Goal: Find specific page/section

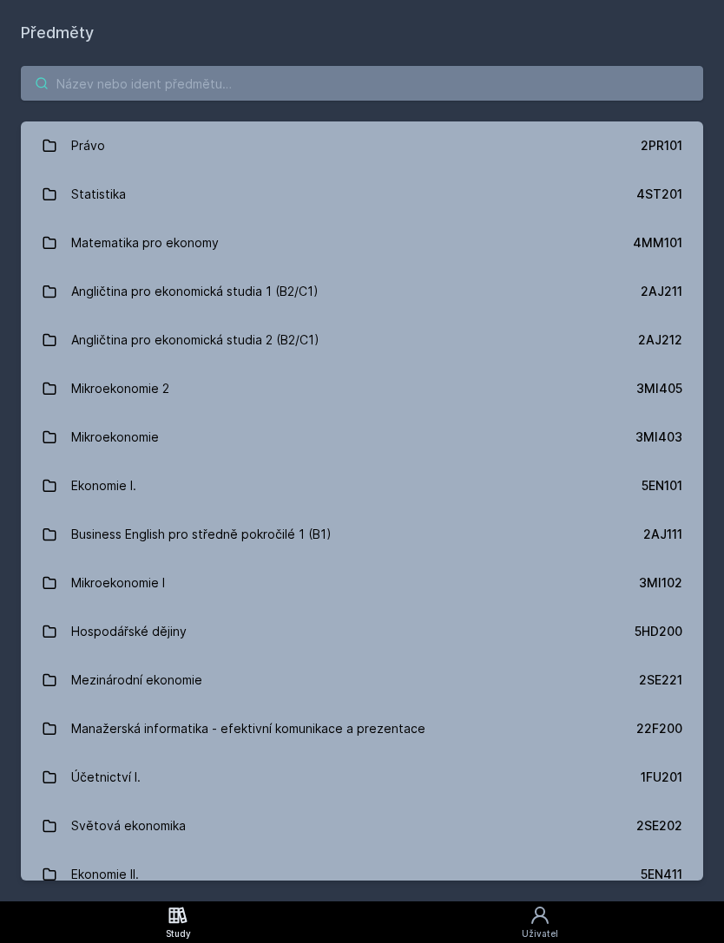
click at [69, 68] on input "search" at bounding box center [362, 83] width 682 height 35
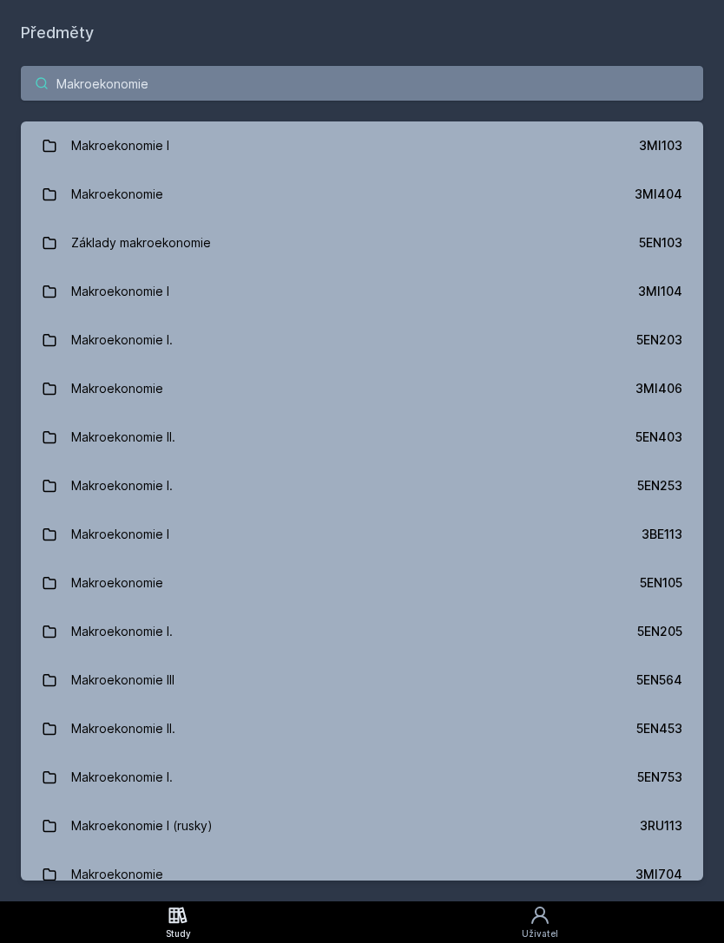
type input "Makroekonomie"
click at [682, 229] on link "Základy makroekonomie 5EN103" at bounding box center [362, 243] width 682 height 49
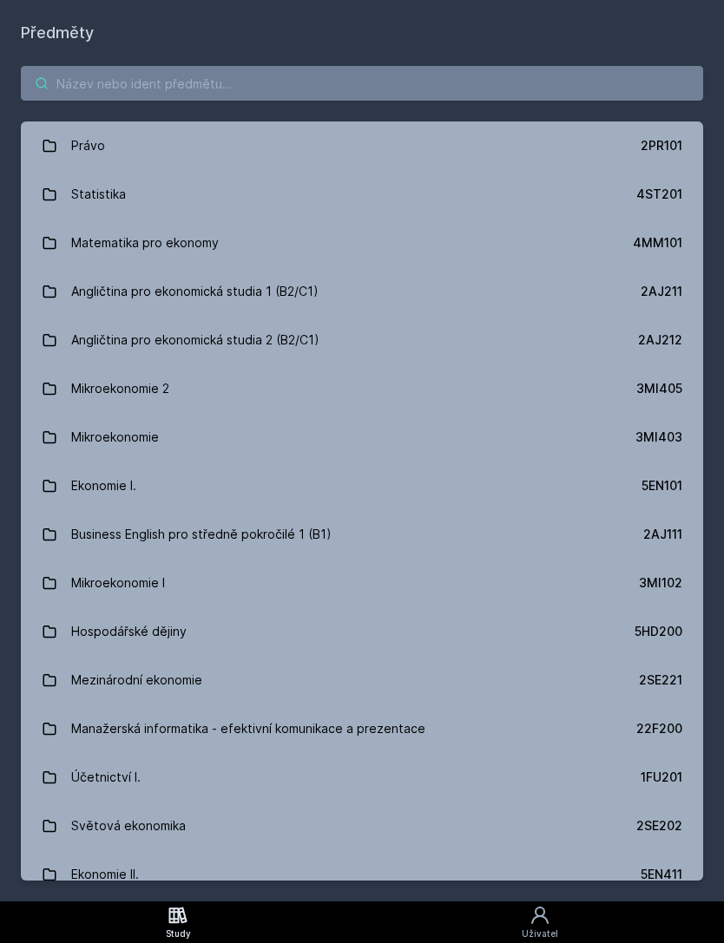
click at [254, 100] on input "search" at bounding box center [362, 83] width 682 height 35
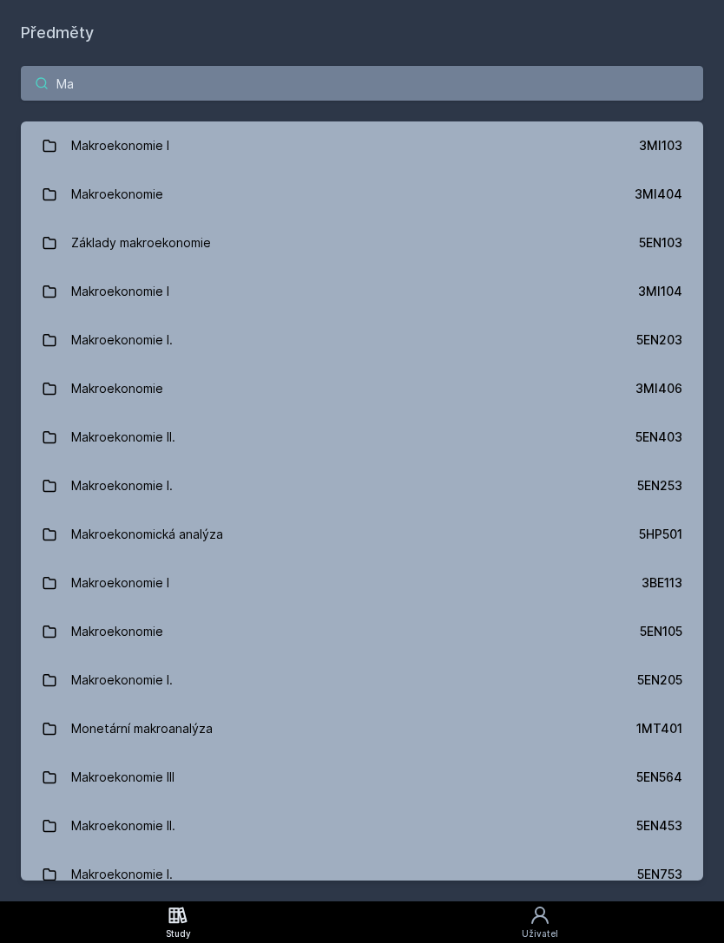
type input "M"
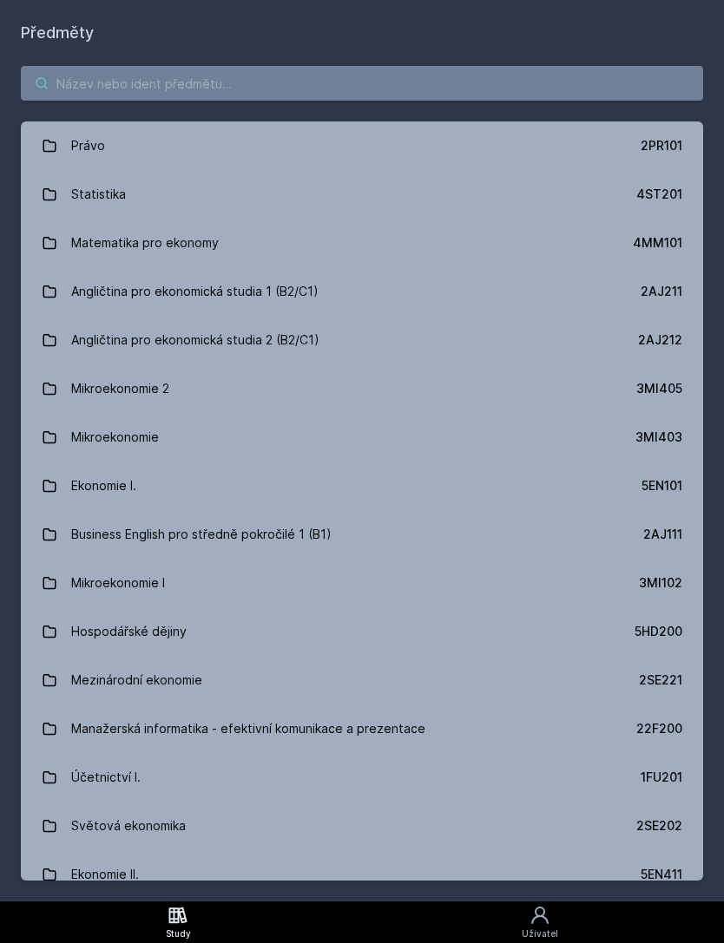
type input "2"
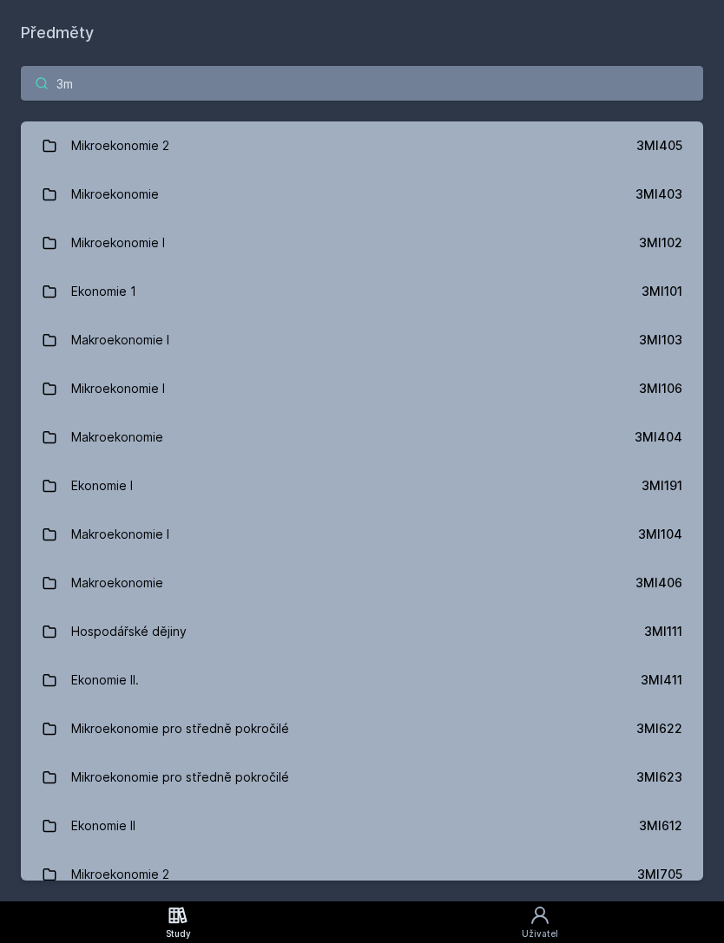
type input "3"
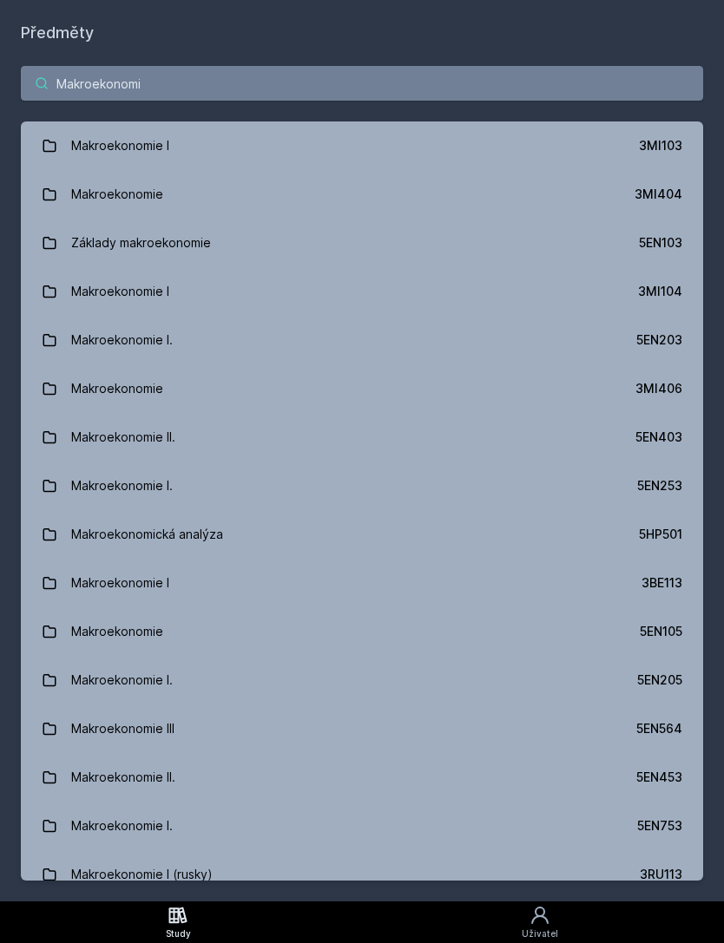
type input "Makroekonomie"
click at [574, 143] on link "Makroekonomie I 3MI103" at bounding box center [362, 145] width 682 height 49
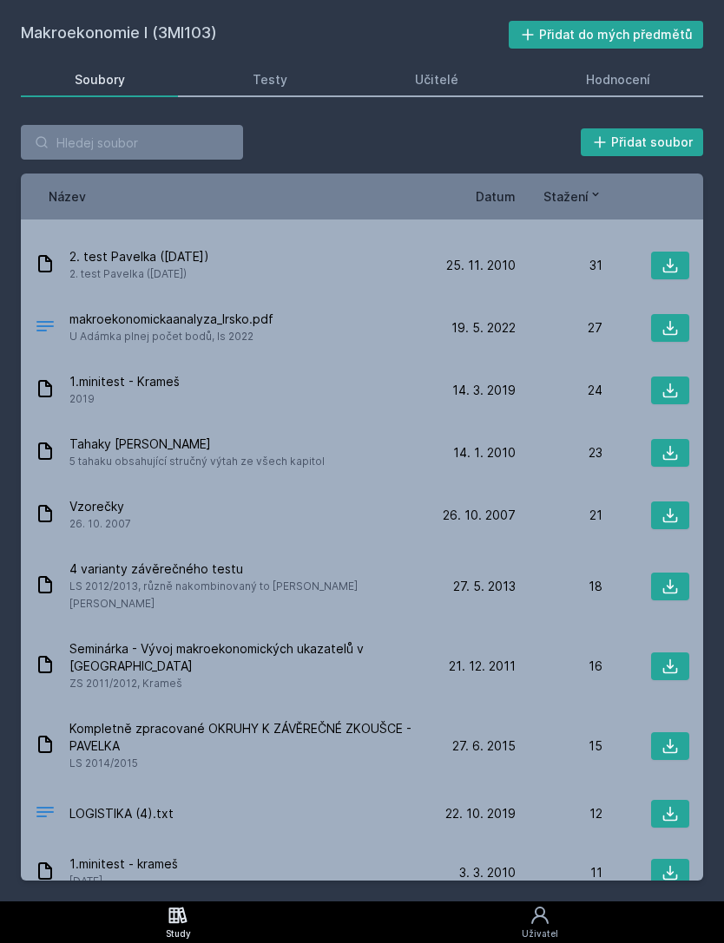
scroll to position [830, 0]
